Goal: Use online tool/utility: Utilize a website feature to perform a specific function

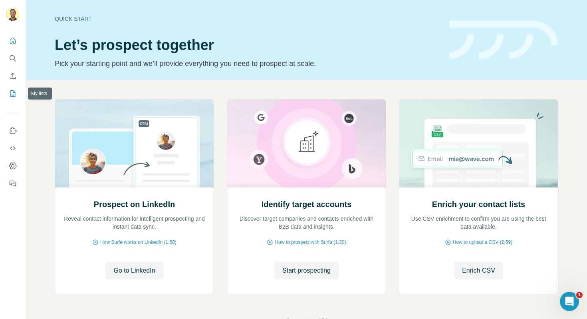
click at [13, 89] on icon "My lists" at bounding box center [13, 93] width 8 height 8
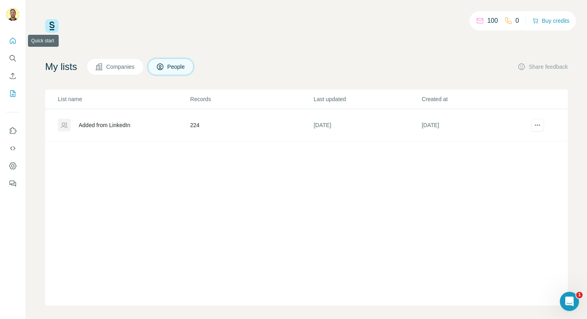
click at [13, 44] on icon "Quick start" at bounding box center [13, 41] width 8 height 8
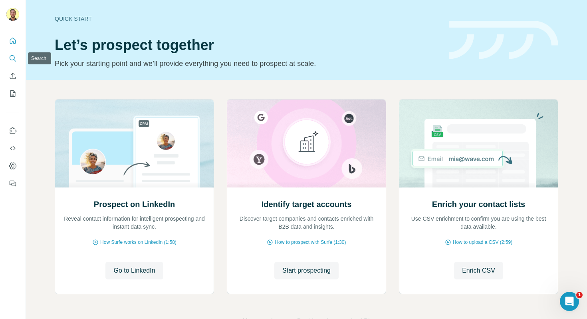
click at [13, 58] on icon "Search" at bounding box center [13, 58] width 8 height 8
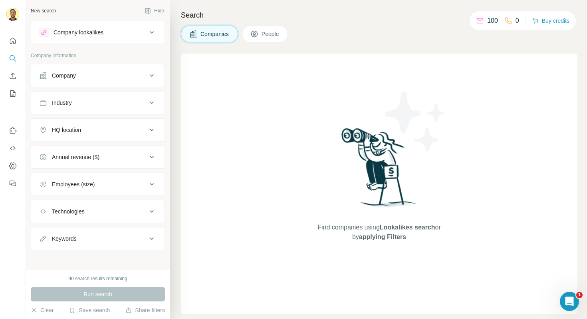
click at [115, 38] on button "Company lookalikes" at bounding box center [97, 32] width 133 height 19
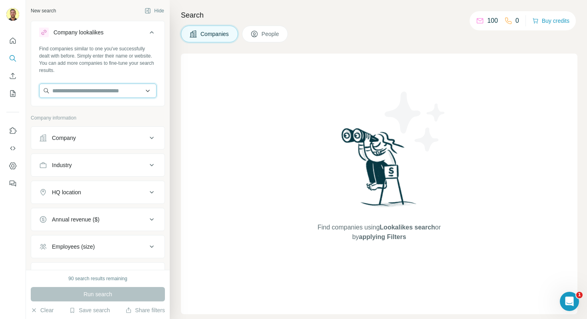
click at [84, 93] on input "text" at bounding box center [97, 90] width 117 height 14
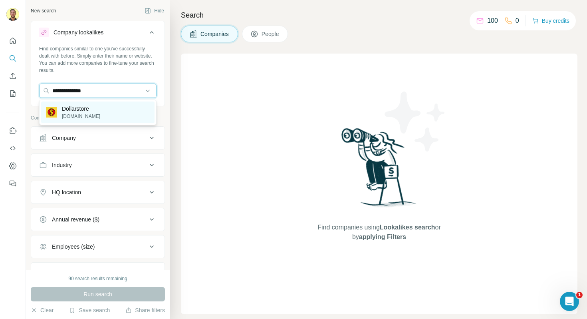
type input "**********"
click at [84, 110] on p "Dollarstore" at bounding box center [81, 109] width 38 height 8
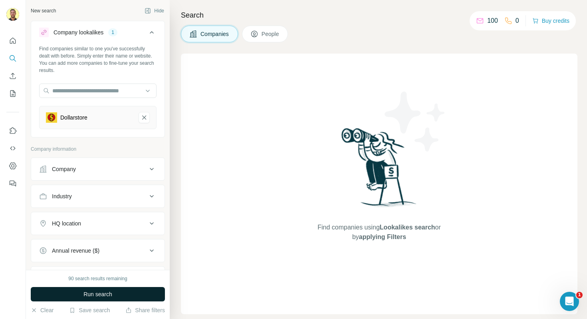
click at [124, 294] on button "Run search" at bounding box center [98, 294] width 134 height 14
